Goal: Transaction & Acquisition: Purchase product/service

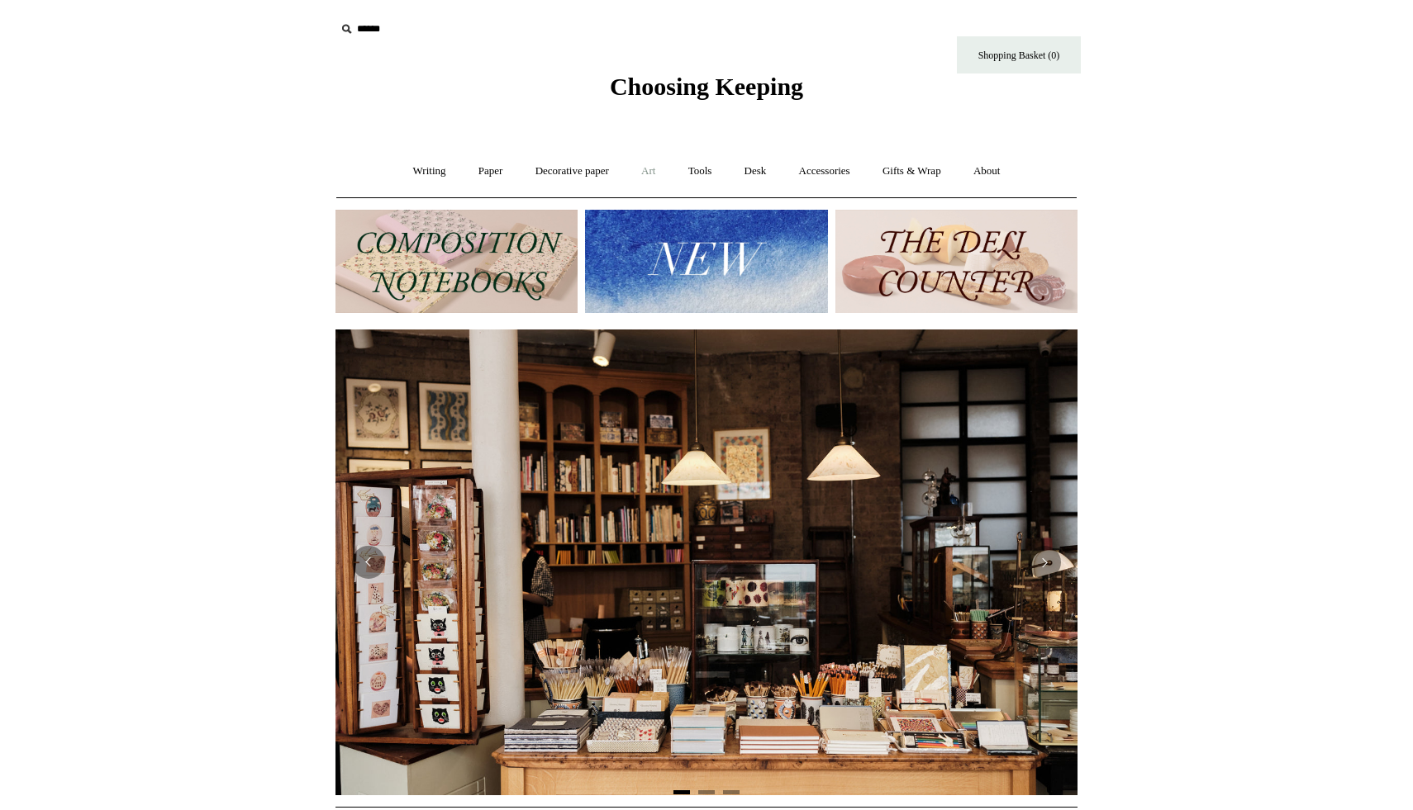
click at [644, 169] on link "Art +" at bounding box center [648, 172] width 44 height 44
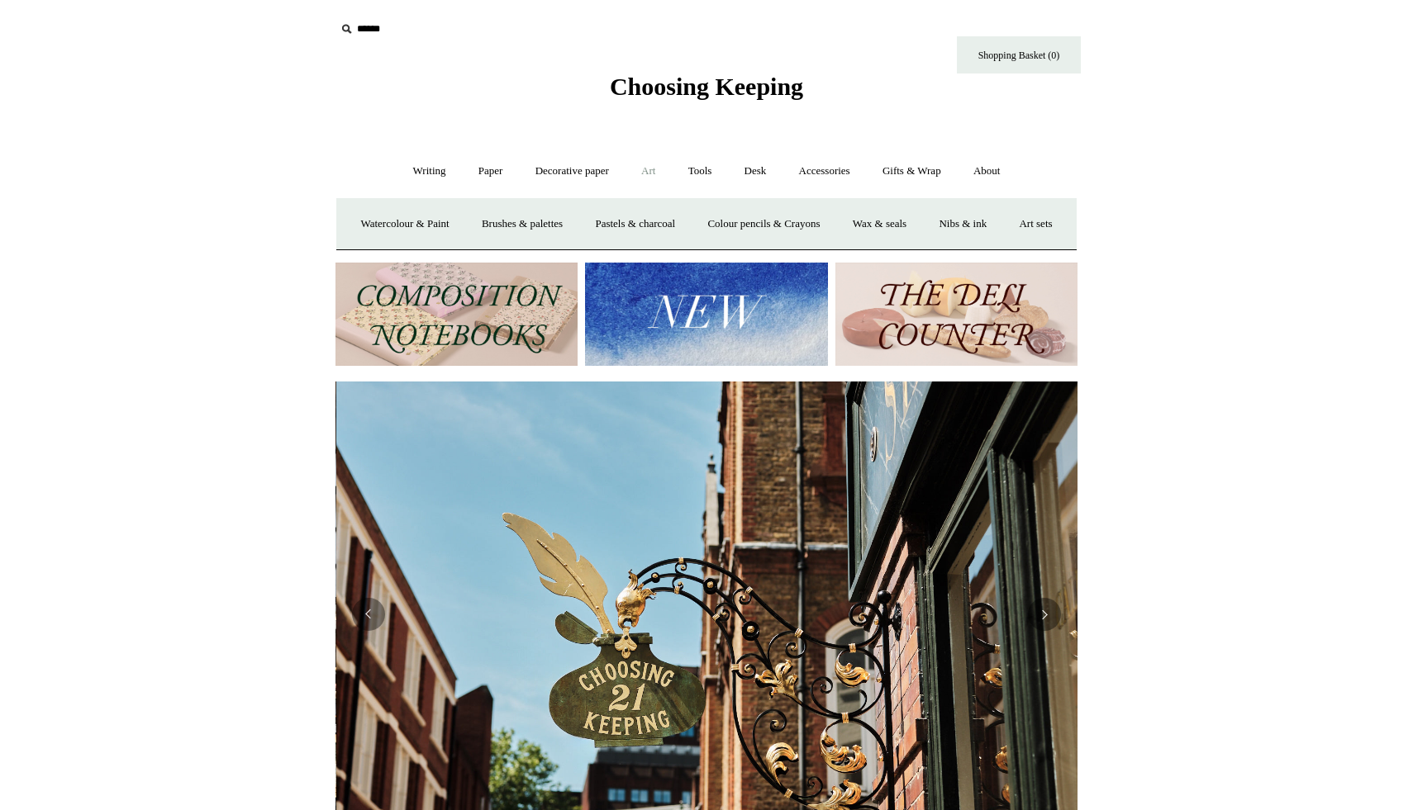
scroll to position [0, 742]
click at [573, 168] on link "Decorative paper +" at bounding box center [571, 172] width 103 height 44
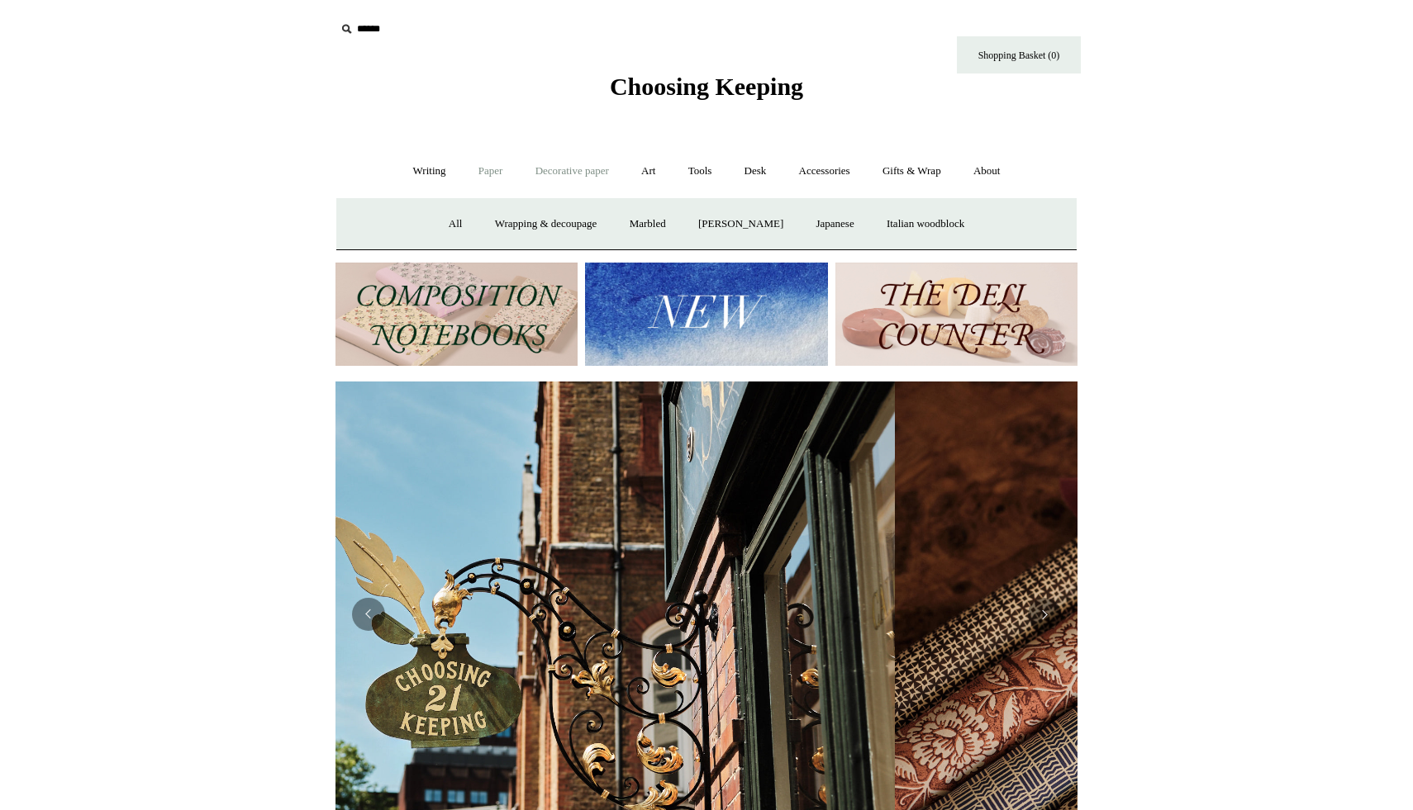
click at [498, 173] on link "Paper +" at bounding box center [490, 172] width 55 height 44
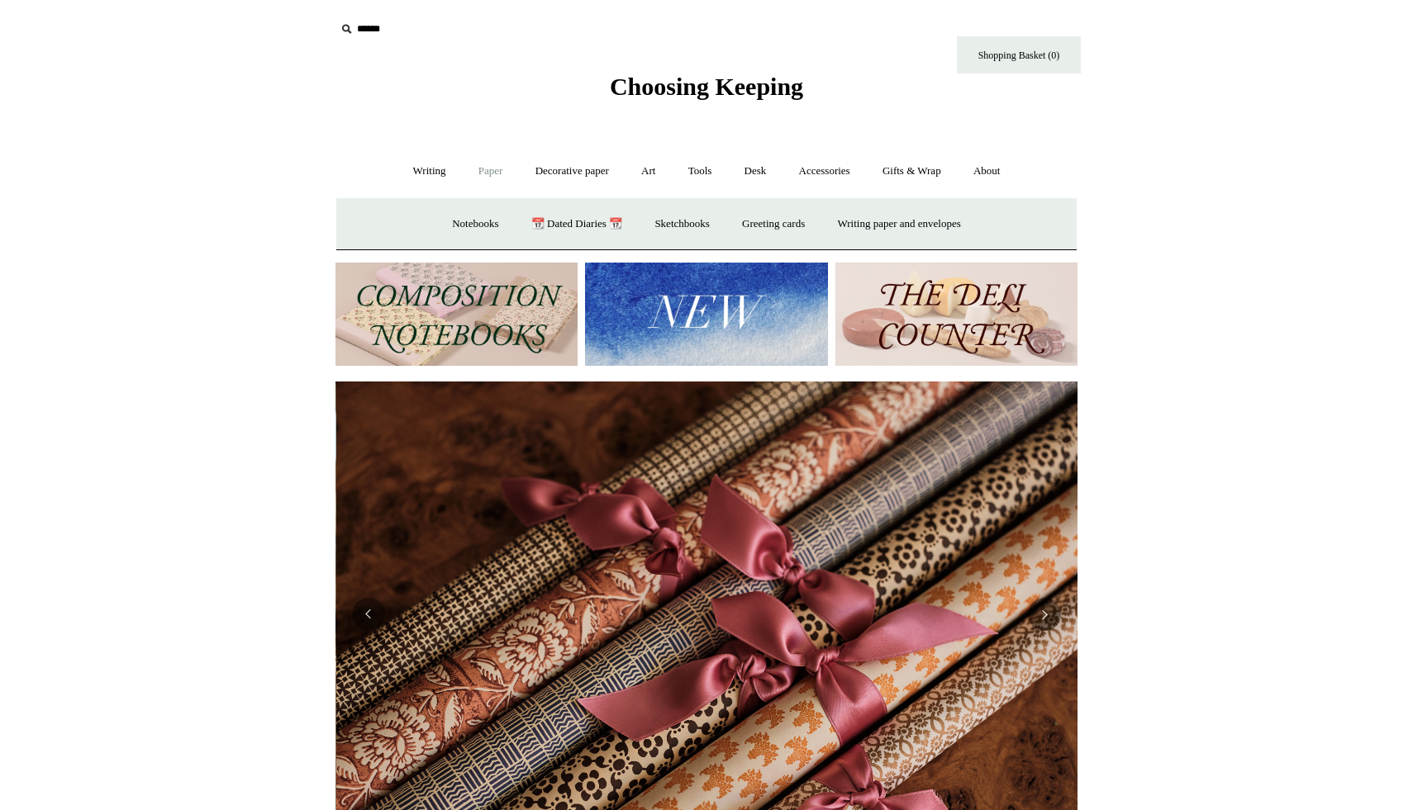
scroll to position [0, 1484]
click at [797, 218] on link "Greeting cards +" at bounding box center [773, 224] width 93 height 44
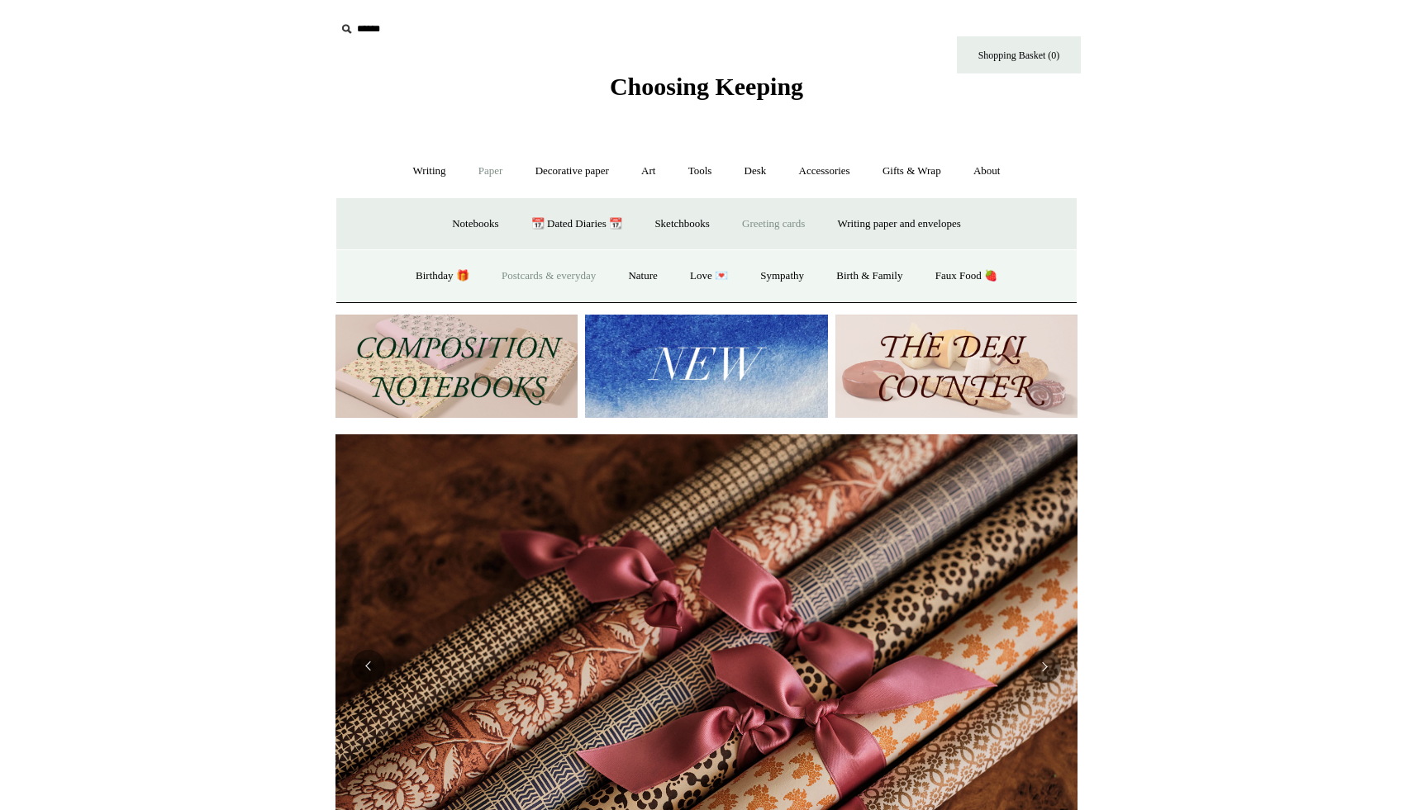
click at [542, 269] on link "Postcards & everyday" at bounding box center [549, 276] width 124 height 44
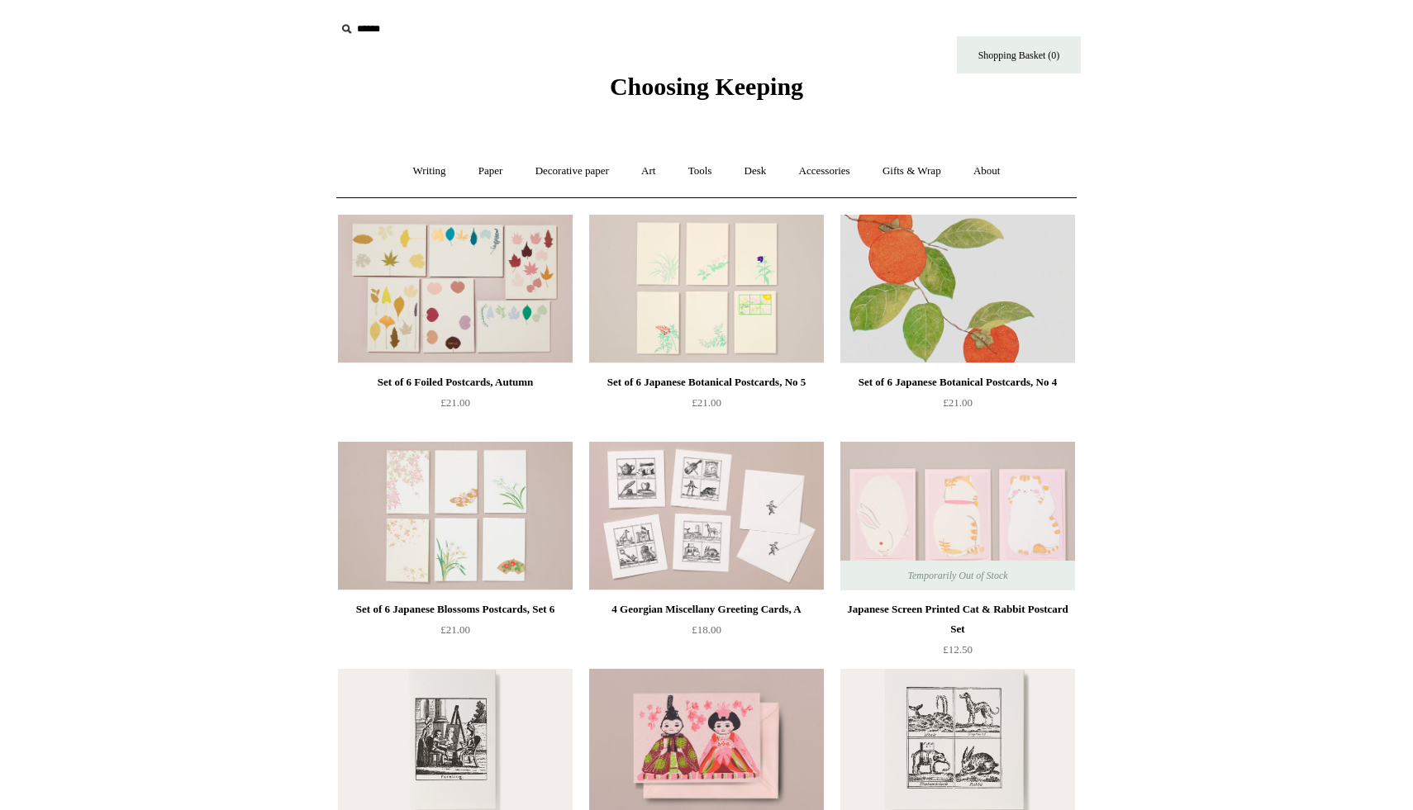
click at [947, 301] on img at bounding box center [957, 289] width 235 height 149
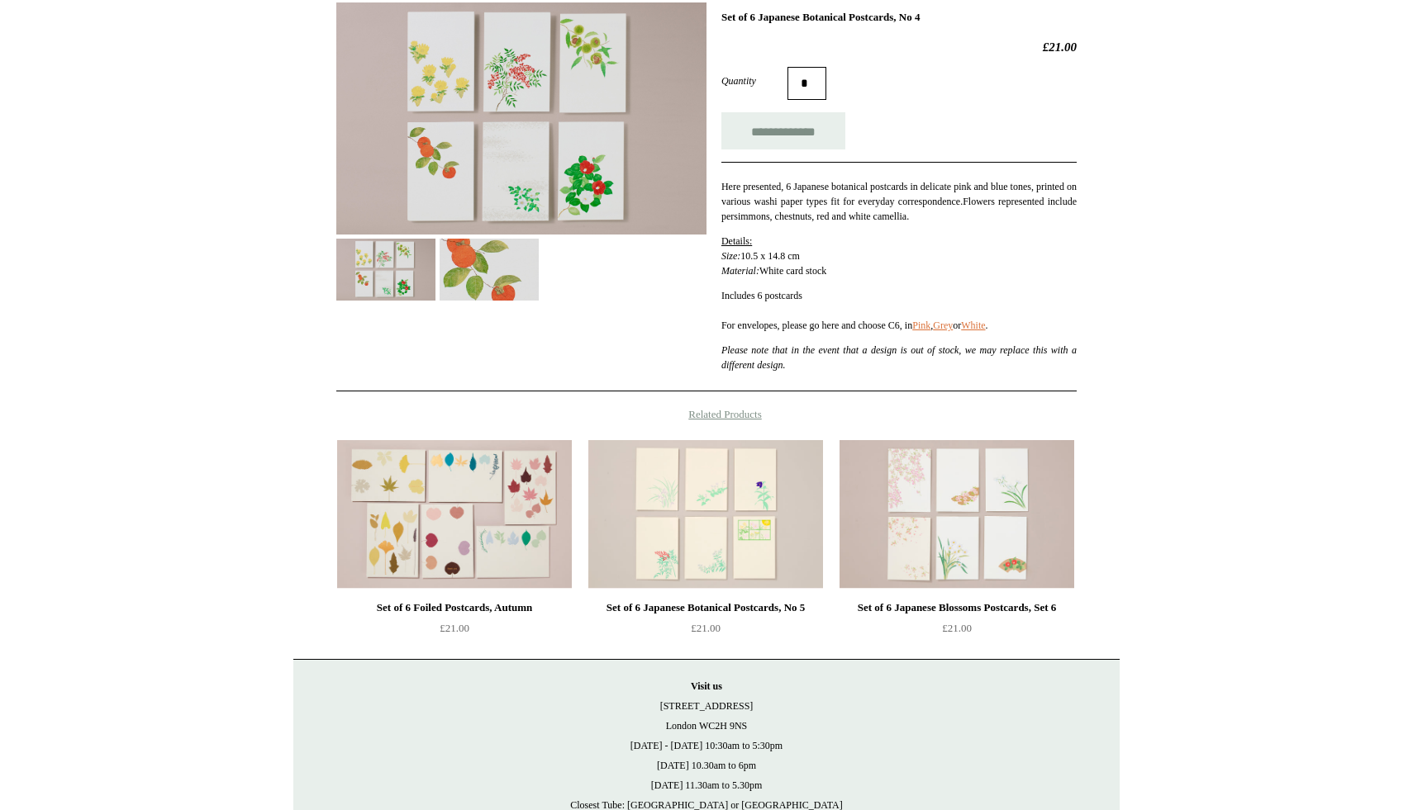
scroll to position [359, 0]
